Goal: Transaction & Acquisition: Purchase product/service

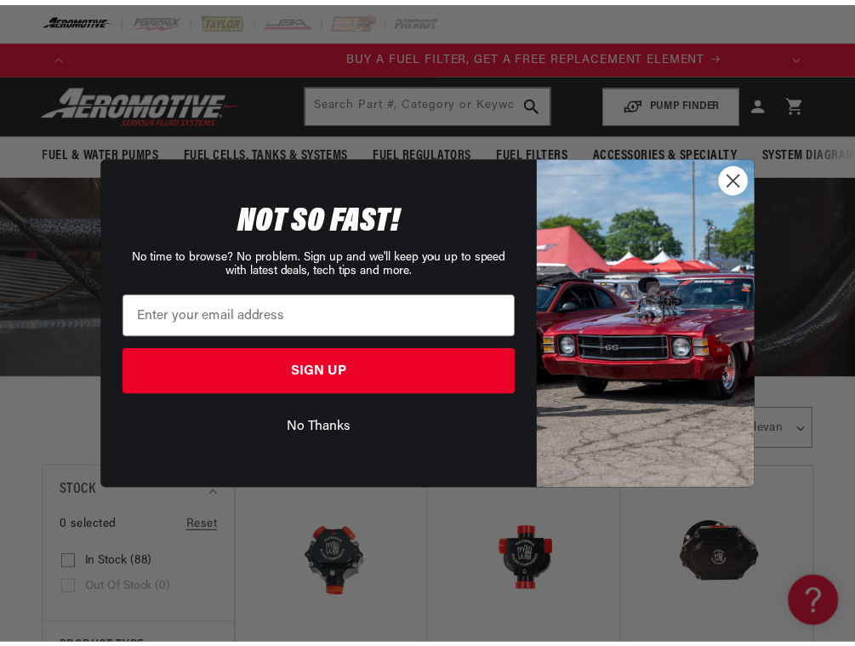
scroll to position [0, 715]
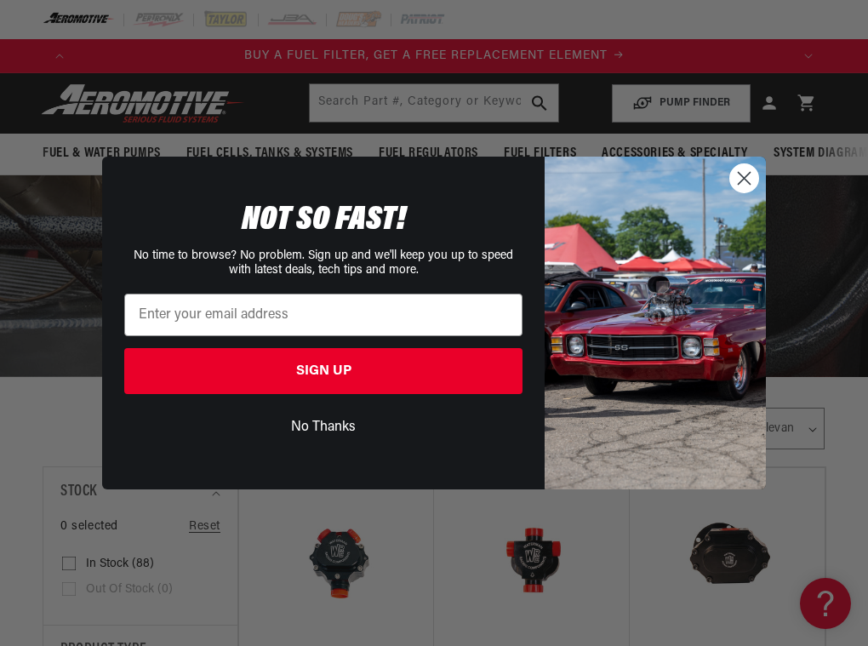
click at [748, 175] on icon "Close dialog" at bounding box center [745, 179] width 12 height 12
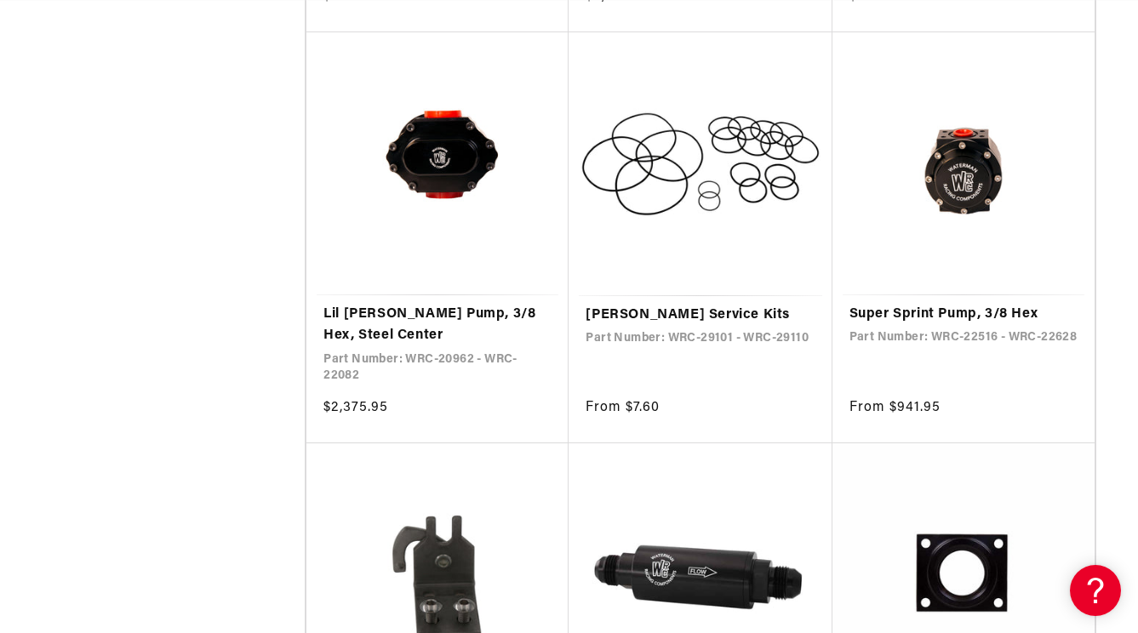
scroll to position [1277, 0]
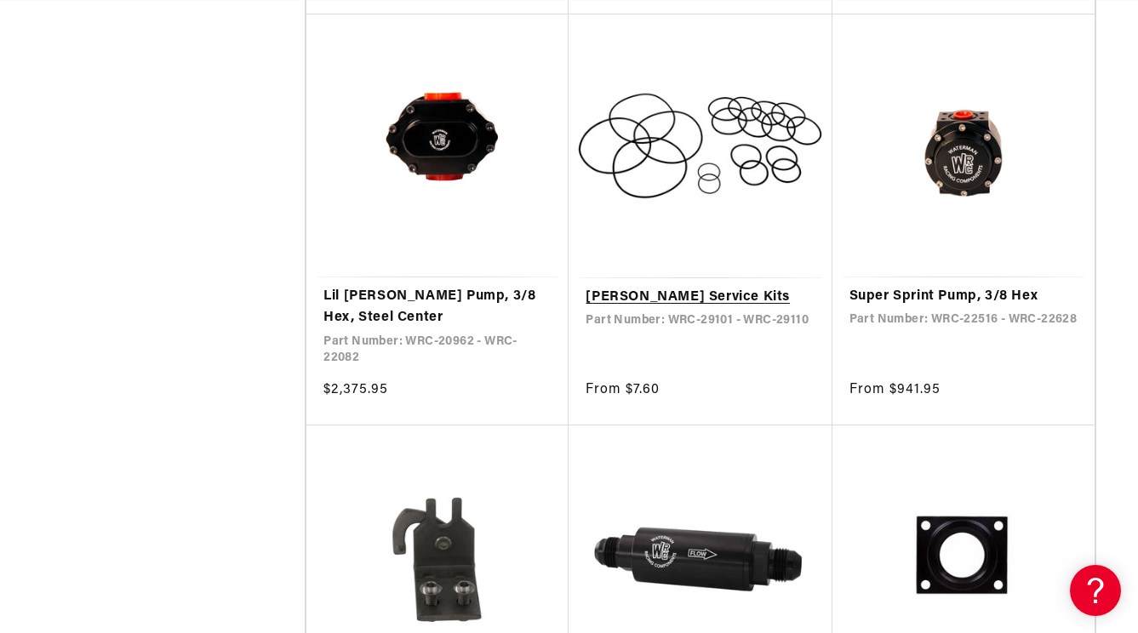
click at [712, 293] on link "[PERSON_NAME] Service Kits" at bounding box center [700, 298] width 229 height 22
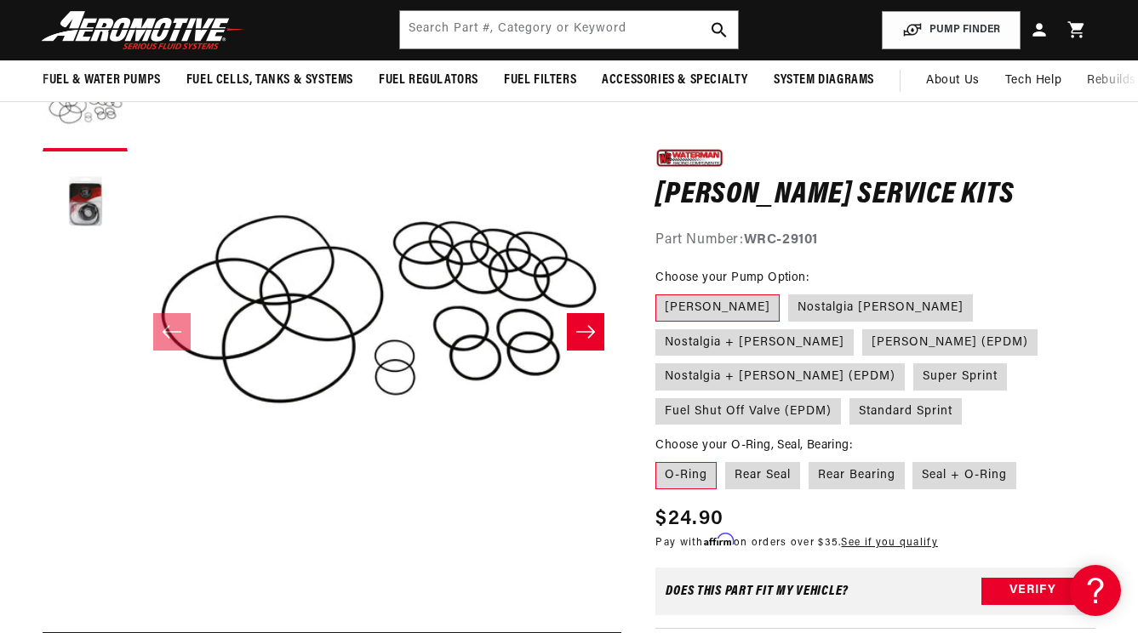
scroll to position [0, 985]
click at [98, 214] on button "Load image 2 in gallery view" at bounding box center [85, 202] width 85 height 85
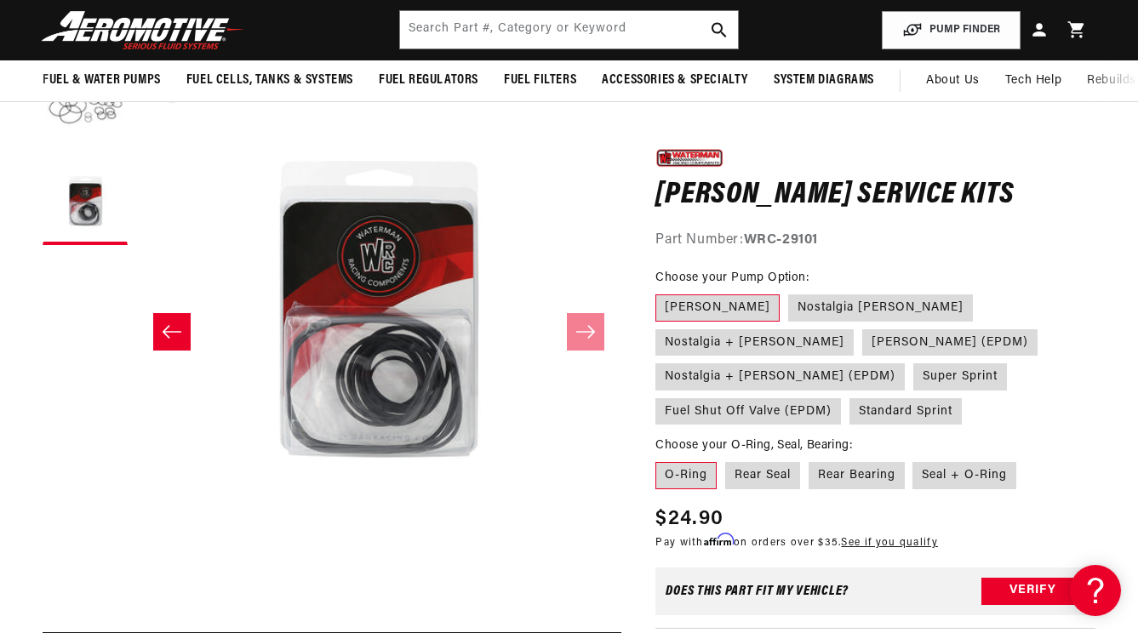
scroll to position [0, 0]
